Goal: Find specific page/section: Find specific page/section

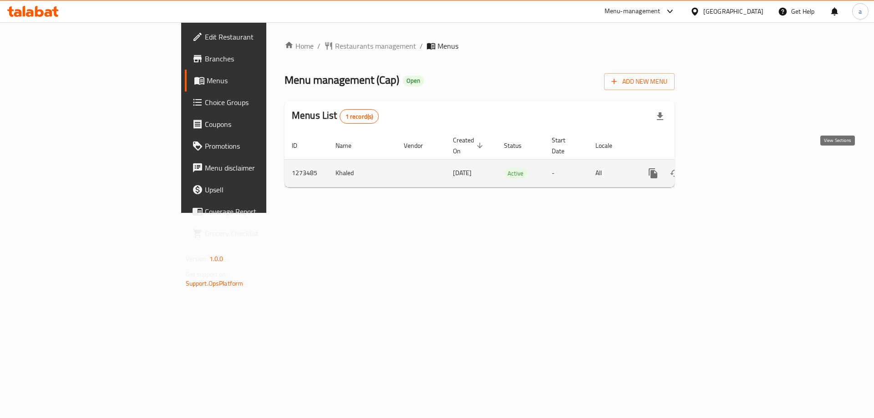
click at [724, 168] on icon "enhanced table" at bounding box center [718, 173] width 11 height 11
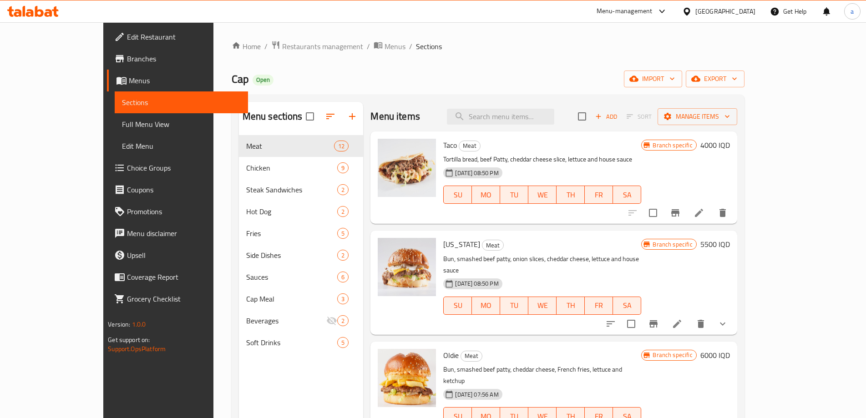
click at [122, 126] on span "Full Menu View" at bounding box center [181, 124] width 119 height 11
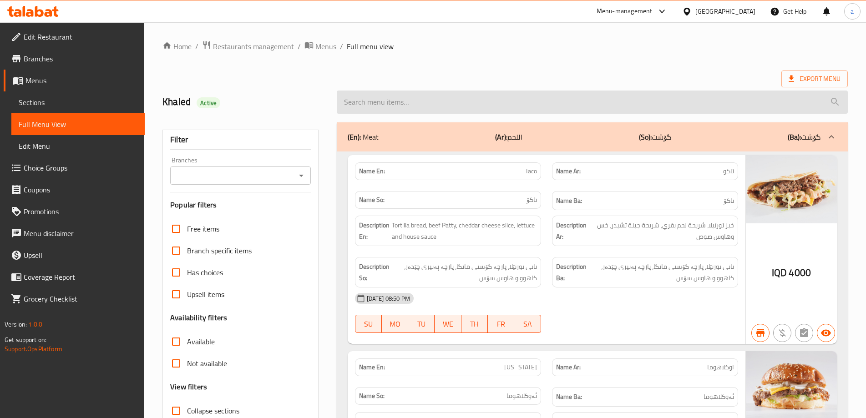
click at [492, 106] on input "search" at bounding box center [592, 102] width 511 height 23
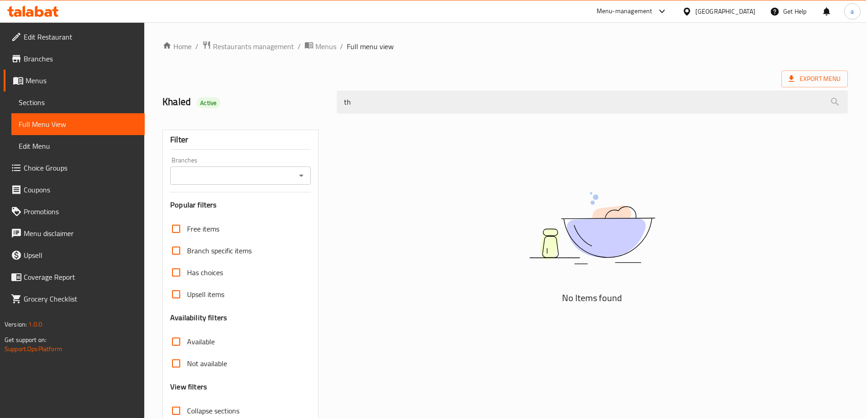
drag, startPoint x: 345, startPoint y: 103, endPoint x: 324, endPoint y: 101, distance: 20.7
click at [324, 101] on div "Khaled Active th" at bounding box center [505, 102] width 696 height 41
drag, startPoint x: 347, startPoint y: 102, endPoint x: 325, endPoint y: 106, distance: 22.2
click at [325, 106] on div "Khaled Active th" at bounding box center [505, 102] width 696 height 41
type input "Th"
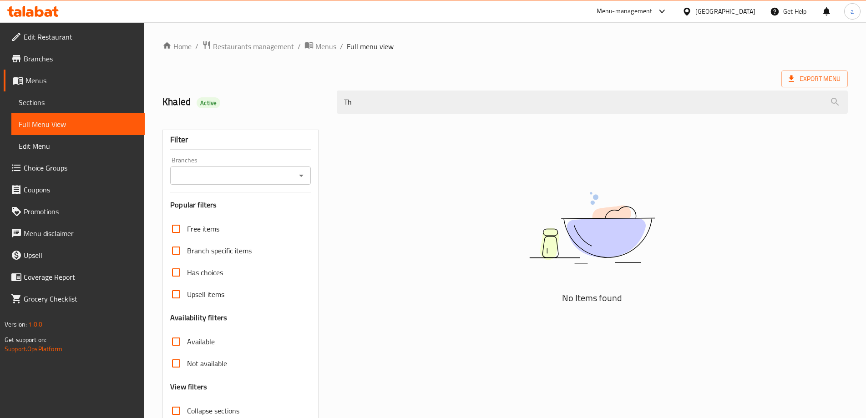
drag, startPoint x: 374, startPoint y: 99, endPoint x: 311, endPoint y: 101, distance: 62.4
click at [305, 97] on div "Khaled Active Th" at bounding box center [505, 102] width 696 height 41
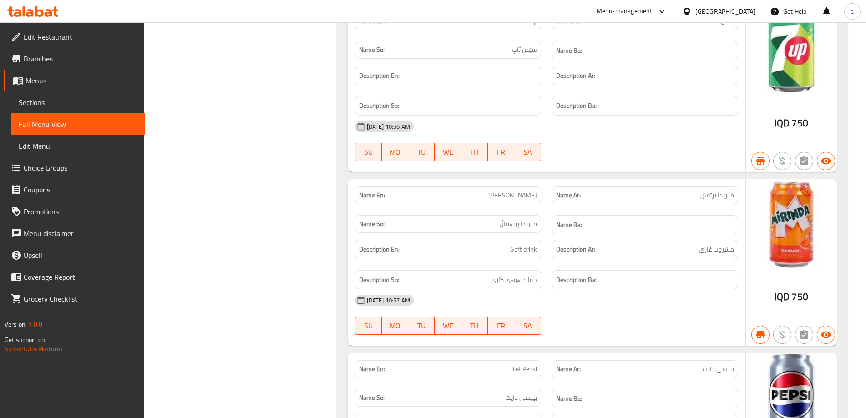
scroll to position [9906, 0]
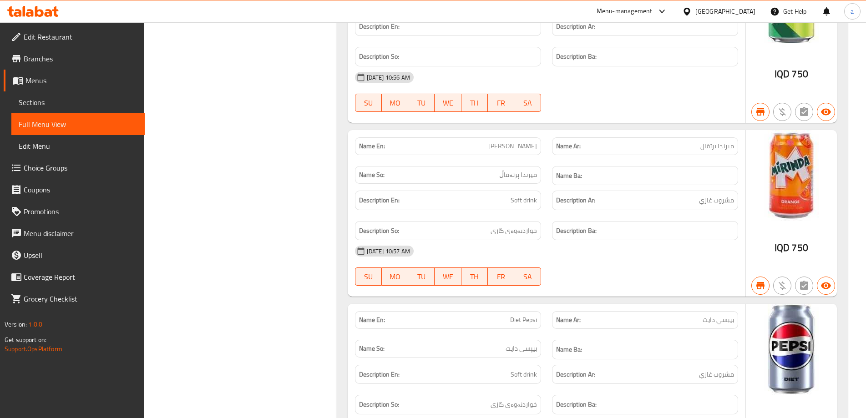
click at [55, 15] on icon at bounding box center [55, 11] width 6 height 10
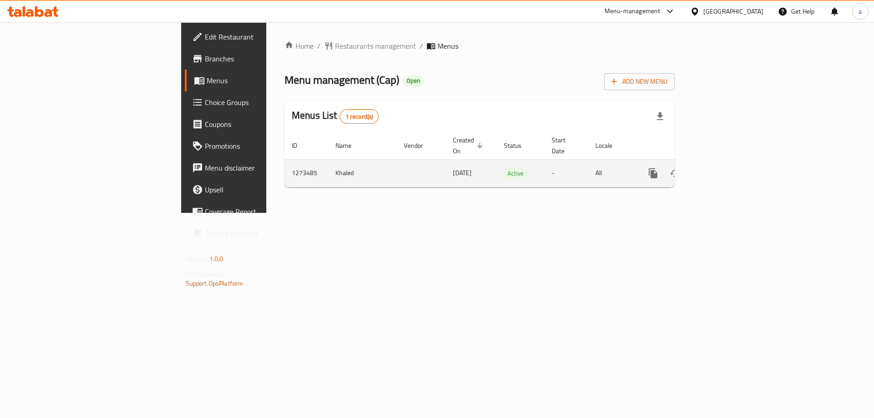
click at [730, 162] on link "enhanced table" at bounding box center [719, 173] width 22 height 22
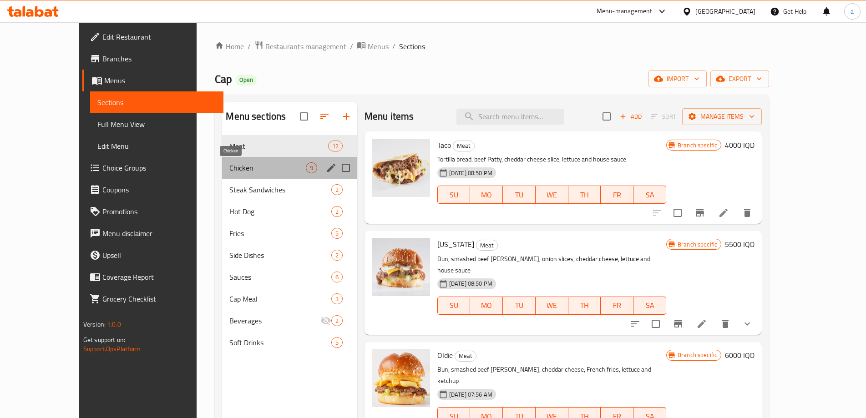
click at [229, 164] on span "Chicken" at bounding box center [267, 167] width 76 height 11
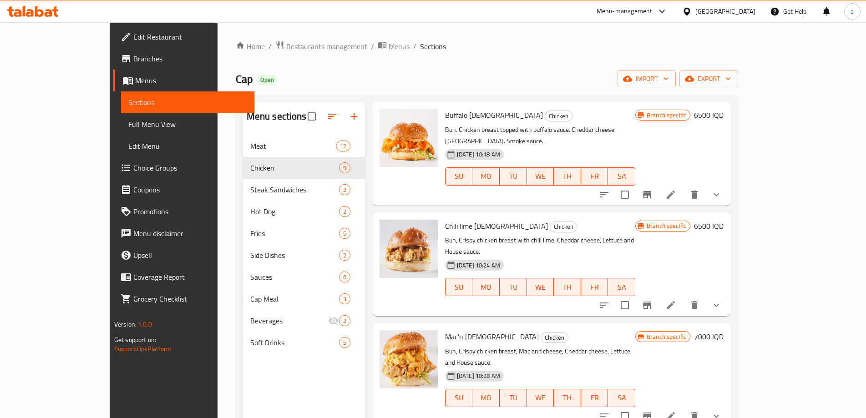
scroll to position [364, 0]
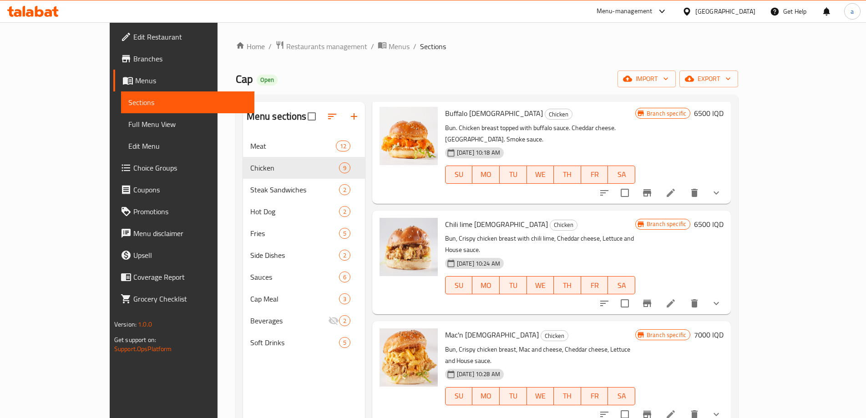
click at [31, 15] on icon at bounding box center [30, 13] width 8 height 8
